Goal: Obtain resource: Obtain resource

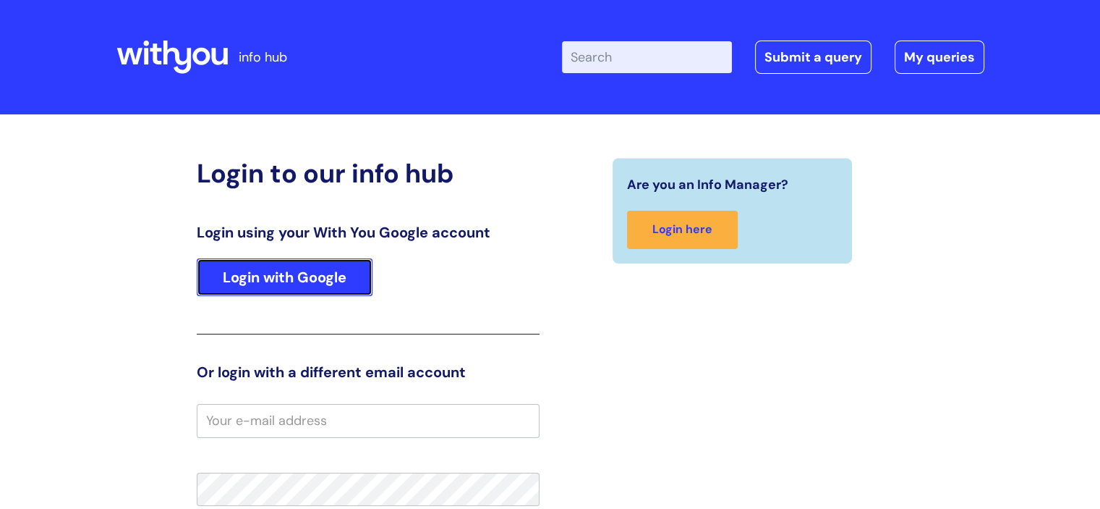
click at [284, 274] on link "Login with Google" at bounding box center [285, 277] width 176 height 38
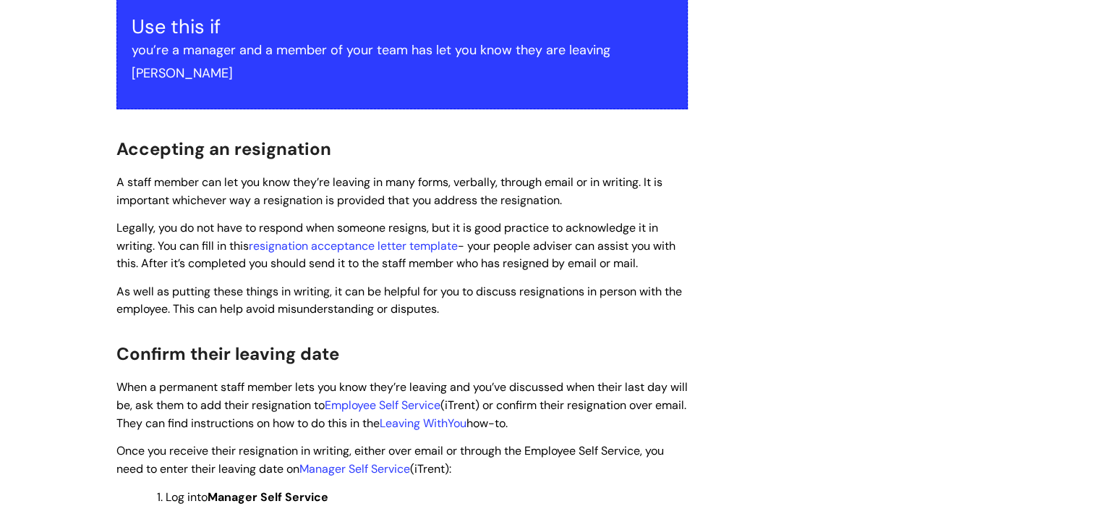
scroll to position [362, 0]
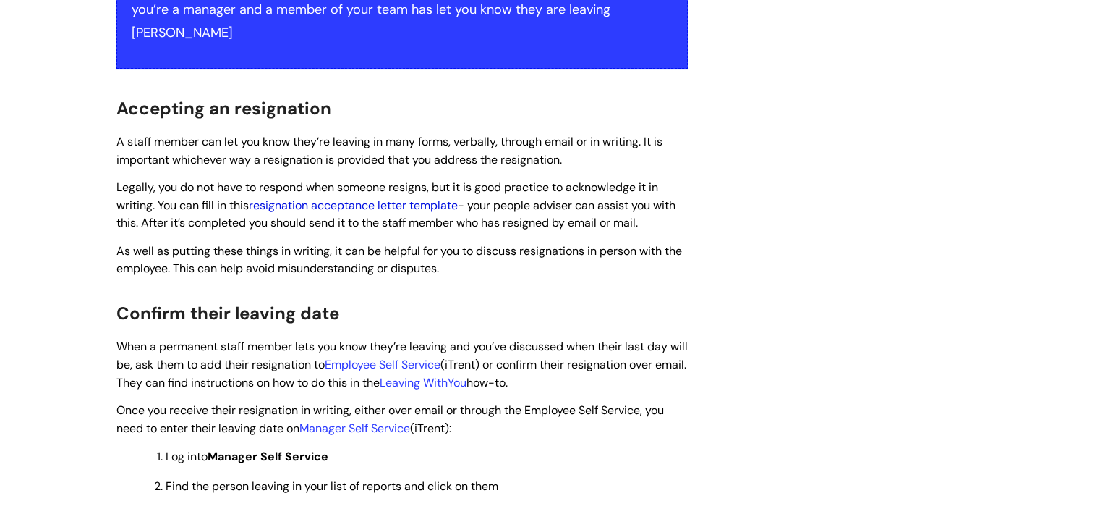
click at [336, 198] on link "resignation acceptance letter template" at bounding box center [353, 205] width 209 height 15
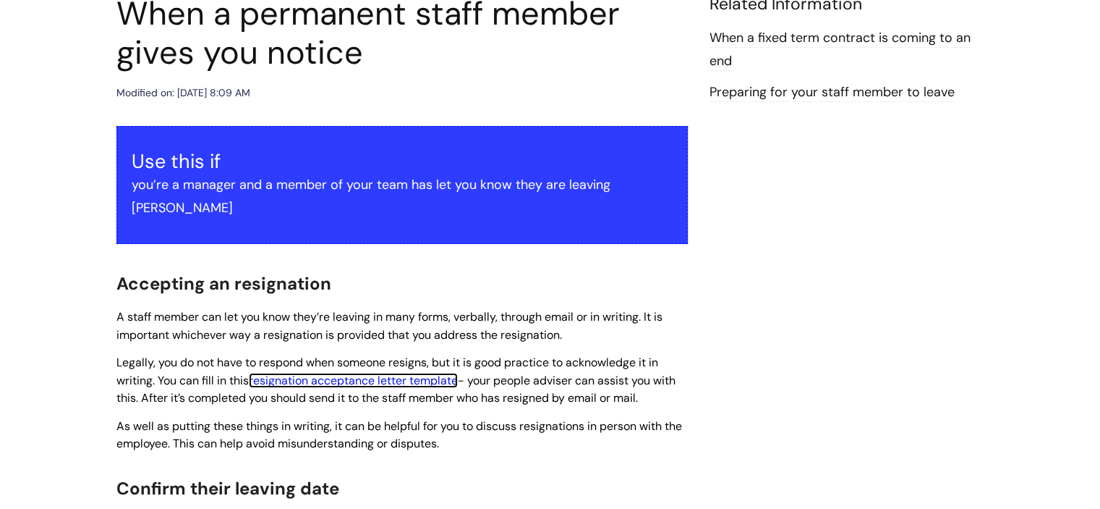
scroll to position [0, 0]
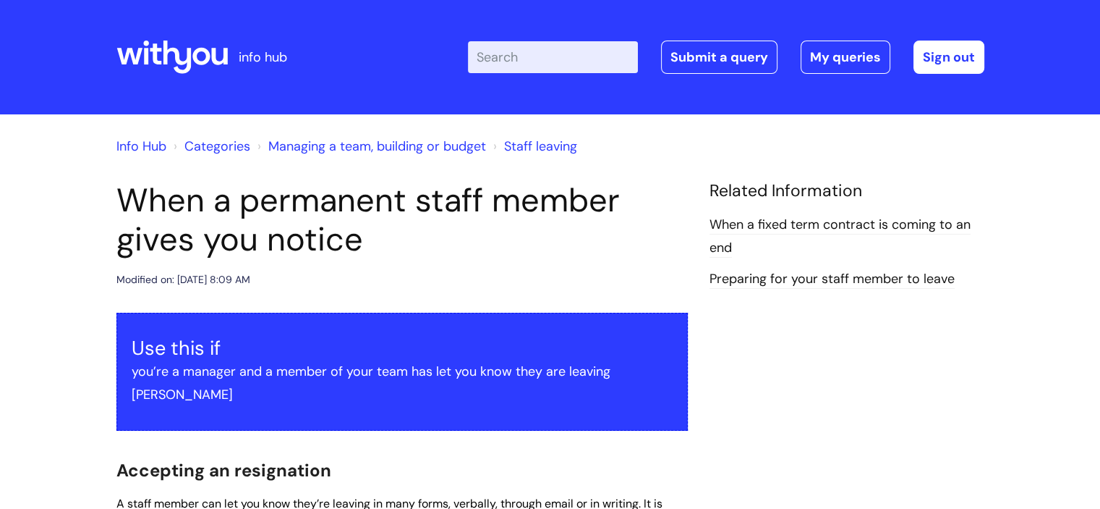
click at [567, 59] on input "Enter your search term here..." at bounding box center [553, 57] width 170 height 32
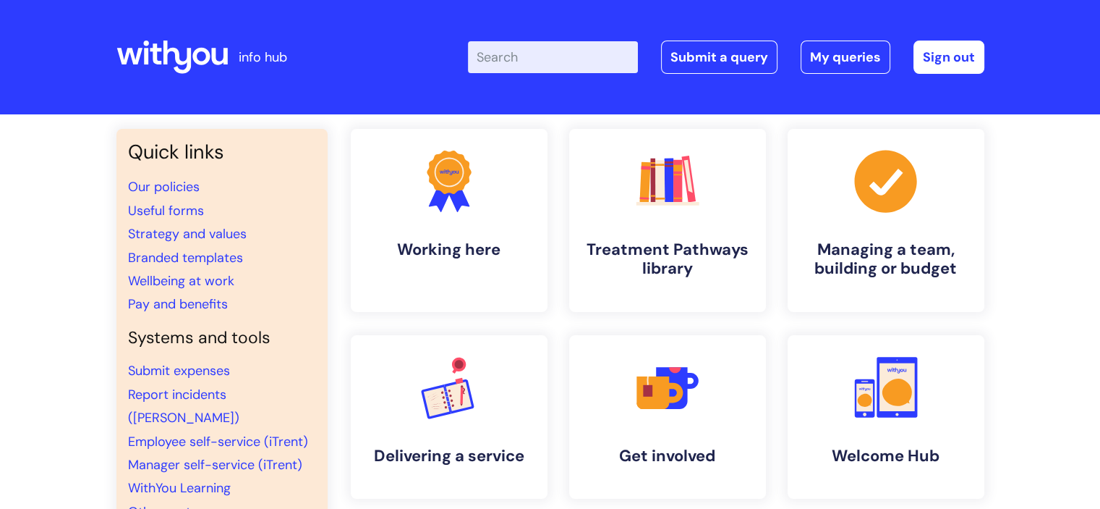
click at [569, 54] on input "Enter your search term here..." at bounding box center [553, 57] width 170 height 32
click at [179, 208] on link "Useful forms" at bounding box center [166, 210] width 76 height 17
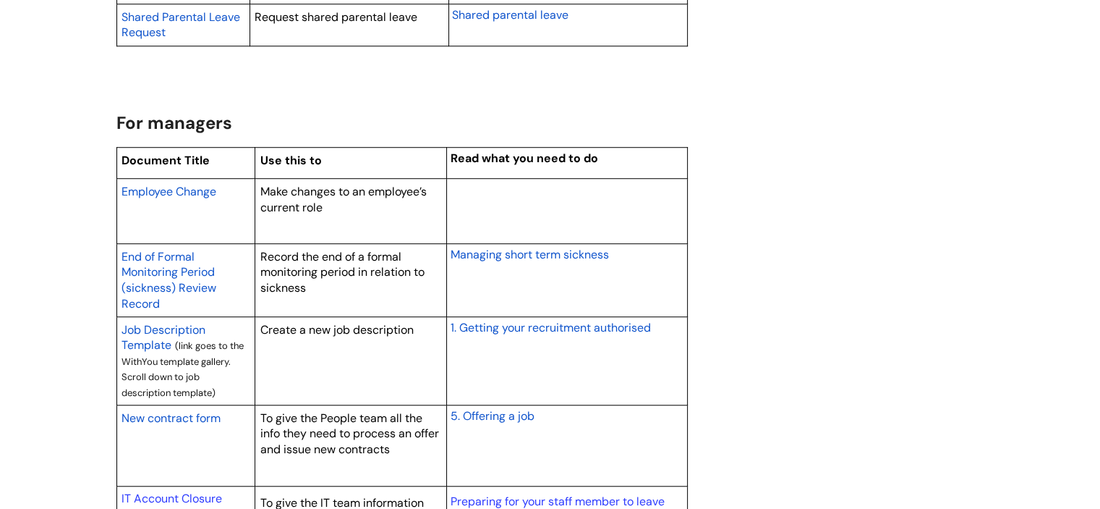
scroll to position [1158, 0]
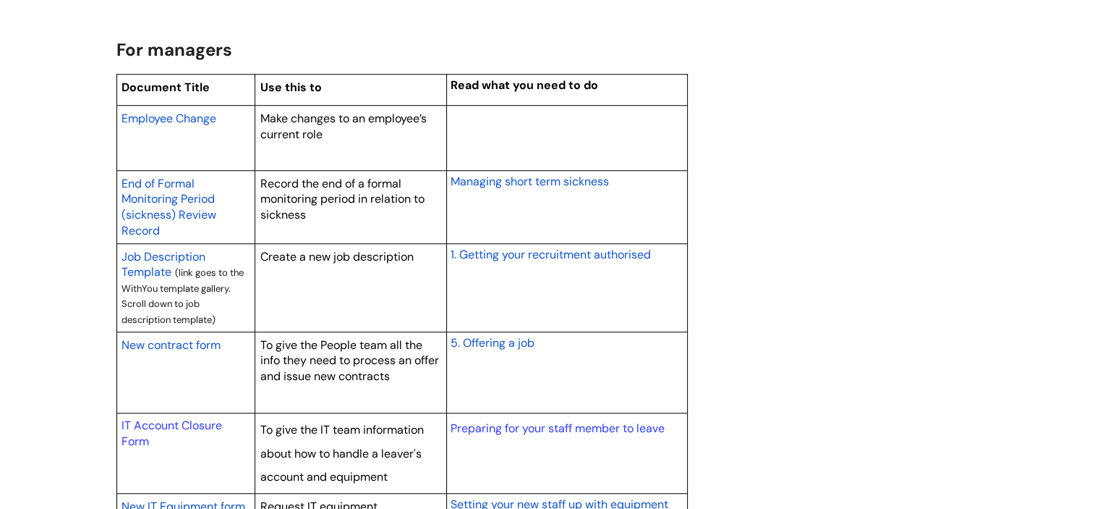
click at [183, 342] on span "New contract form" at bounding box center [171, 344] width 99 height 15
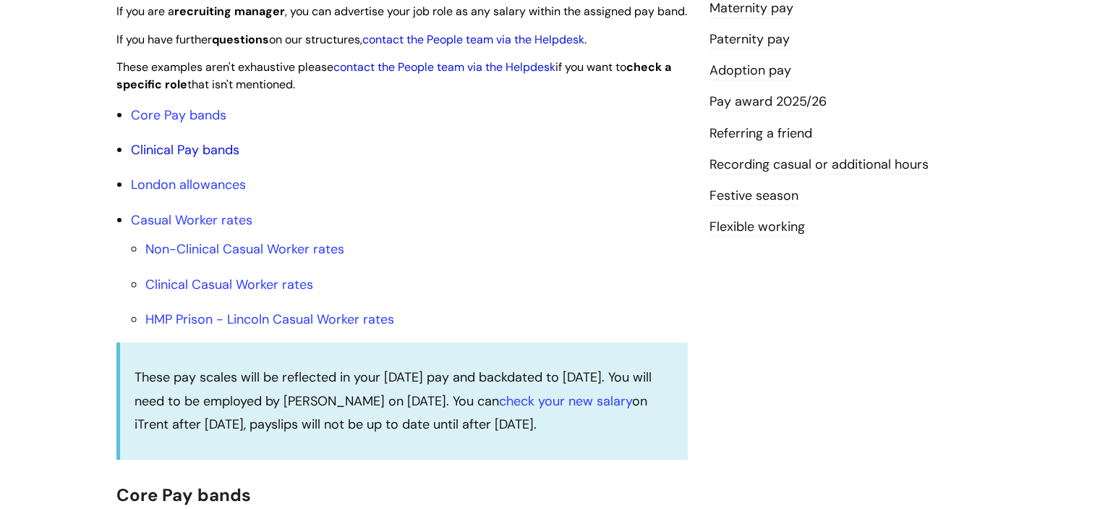
click at [156, 158] on link "Clinical Pay bands" at bounding box center [185, 149] width 109 height 17
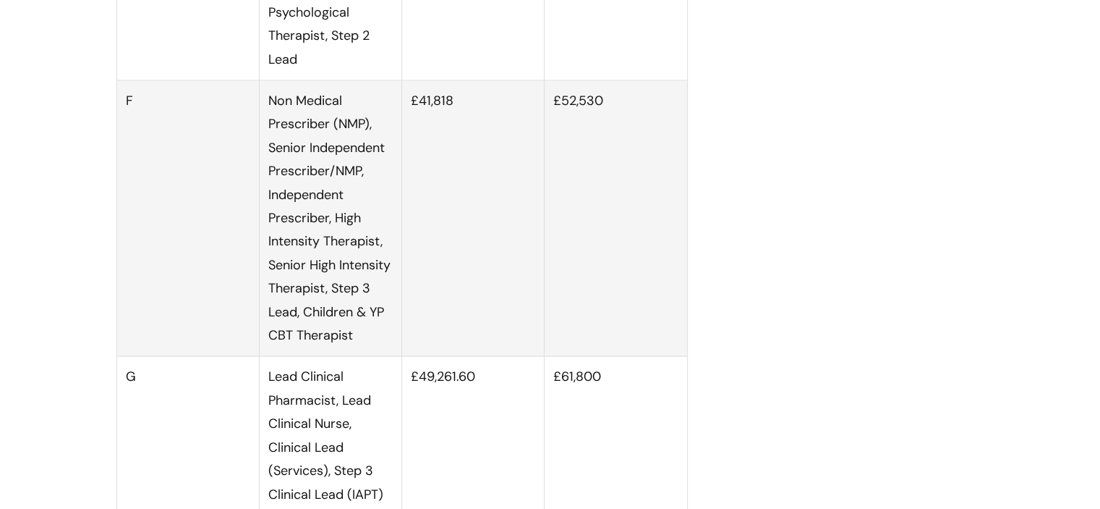
scroll to position [2263, 0]
